Goal: Task Accomplishment & Management: Manage account settings

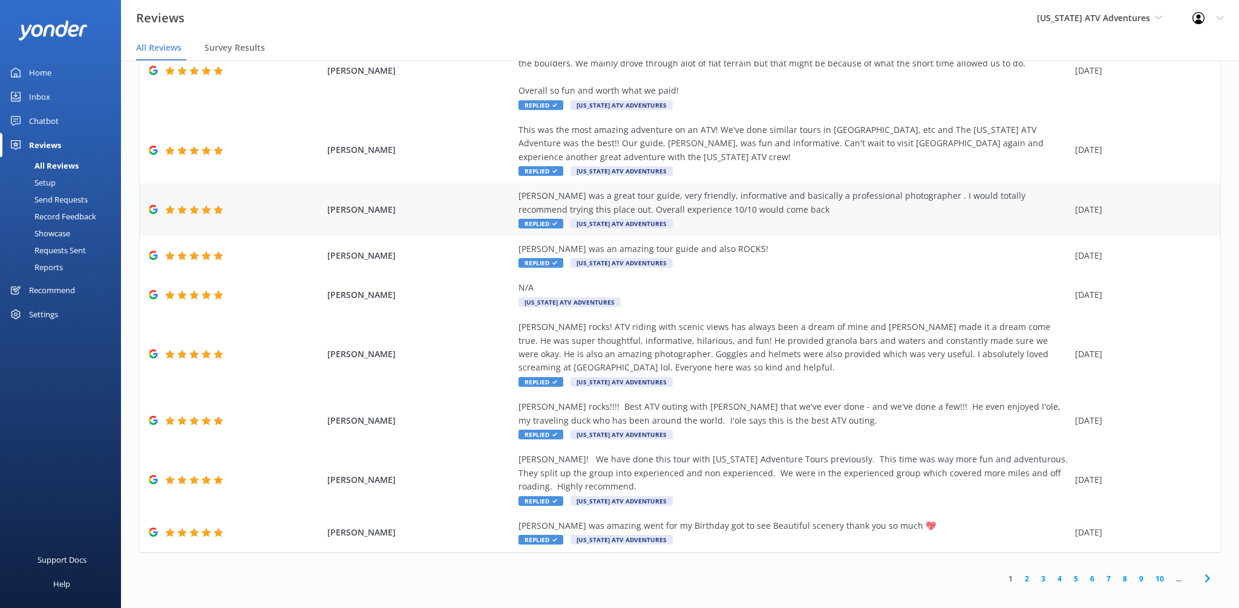
scroll to position [24, 0]
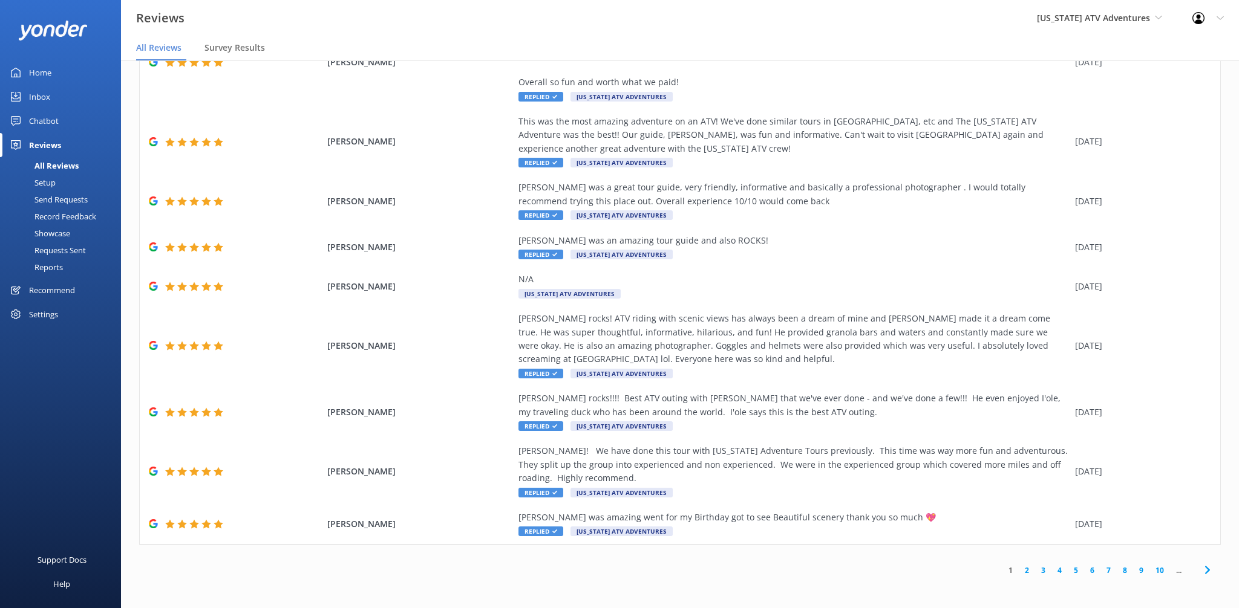
click at [1030, 572] on link "2" at bounding box center [1026, 570] width 16 height 11
click at [1030, 572] on div "Out of 2040 reviews: 4.9 NPS 96 All reply statuses All reply statuses Needs a r…" at bounding box center [680, 322] width 1118 height 572
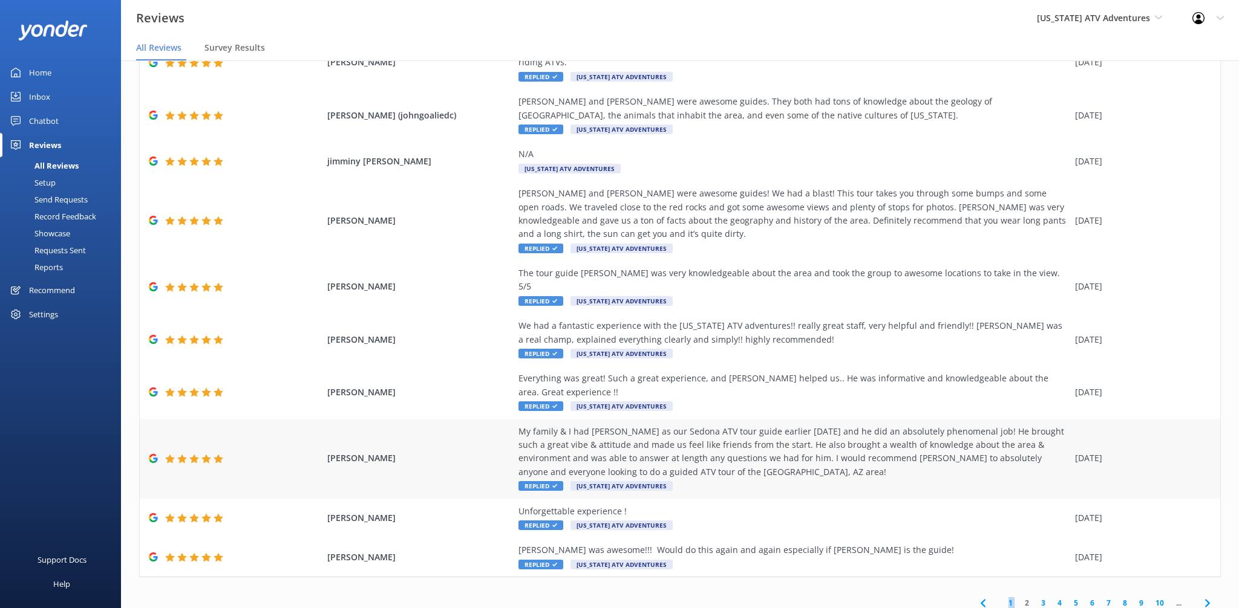
scroll to position [24, 0]
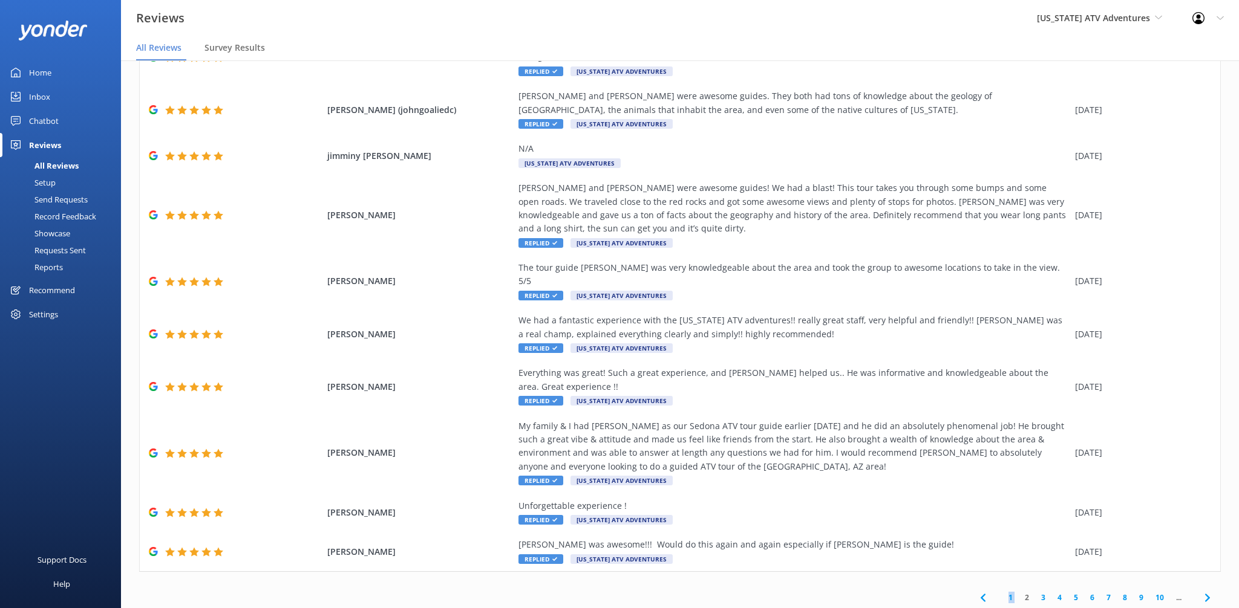
click at [1030, 592] on link "2" at bounding box center [1026, 597] width 16 height 11
click at [1029, 592] on link "2" at bounding box center [1026, 597] width 16 height 11
click at [1025, 592] on link "2" at bounding box center [1026, 597] width 16 height 11
click at [877, 584] on div "1 2 3 4 5 6 7 8 9 10 ..." at bounding box center [679, 597] width 1081 height 27
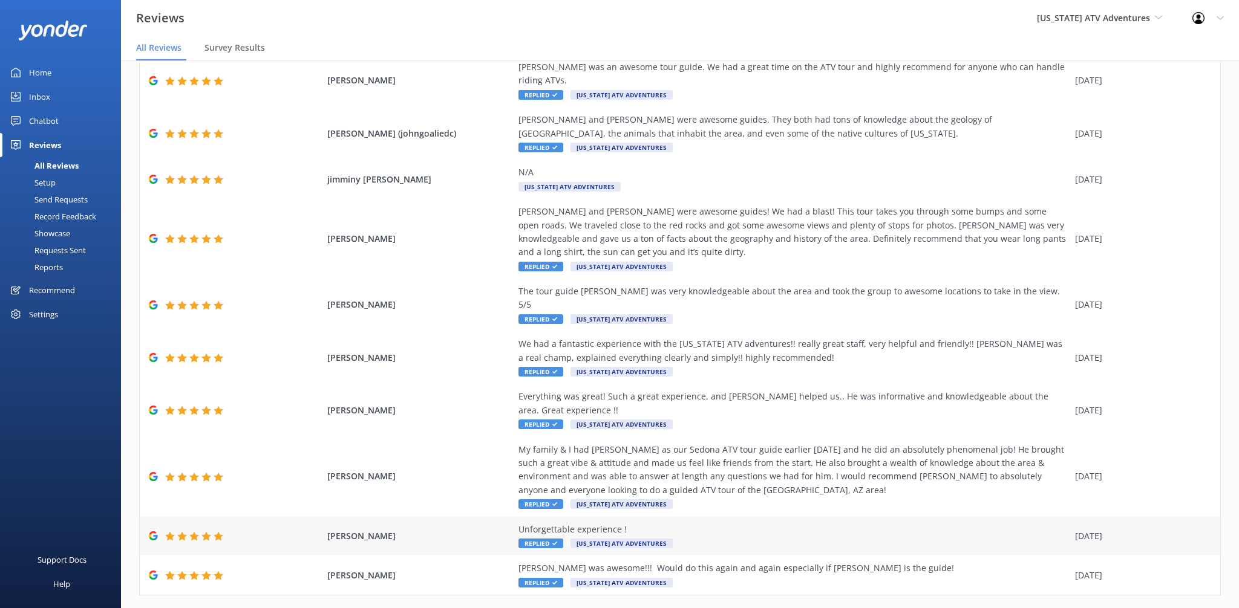
scroll to position [0, 0]
